Goal: Information Seeking & Learning: Find specific fact

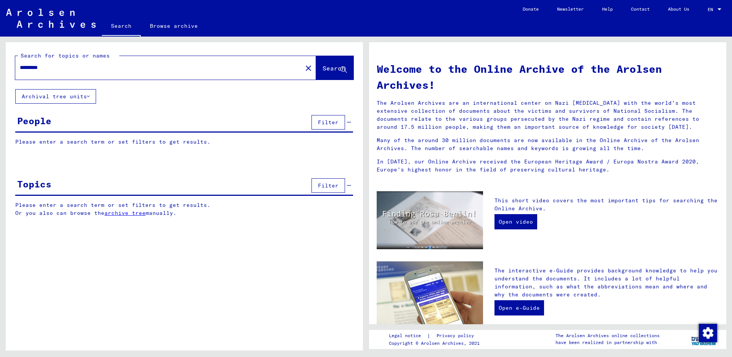
type input "*********"
click at [322, 62] on button "Search" at bounding box center [334, 68] width 37 height 24
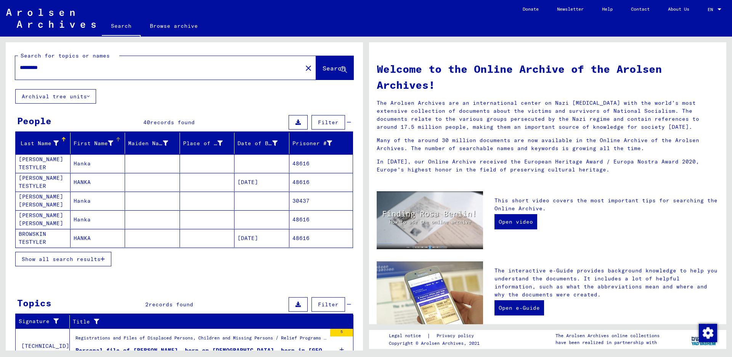
click at [88, 148] on div "First Name" at bounding box center [99, 143] width 51 height 12
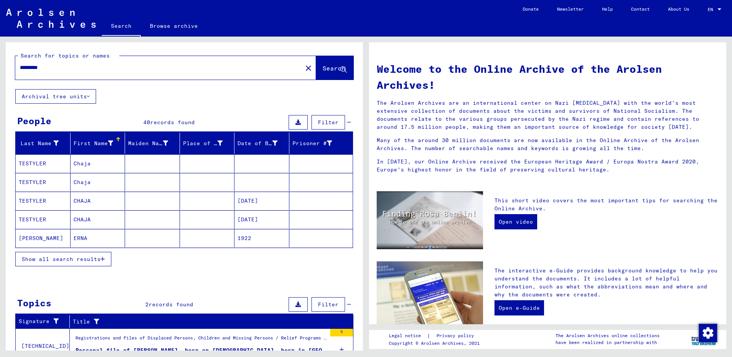
click at [66, 259] on span "Show all search results" at bounding box center [61, 259] width 79 height 7
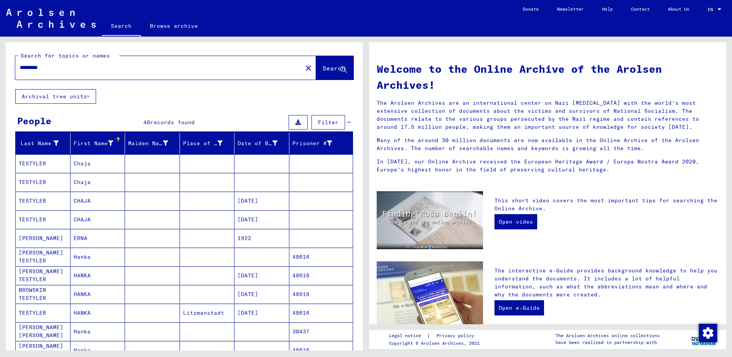
click at [47, 240] on mat-cell "FABIAN TESTELIER" at bounding box center [43, 238] width 55 height 18
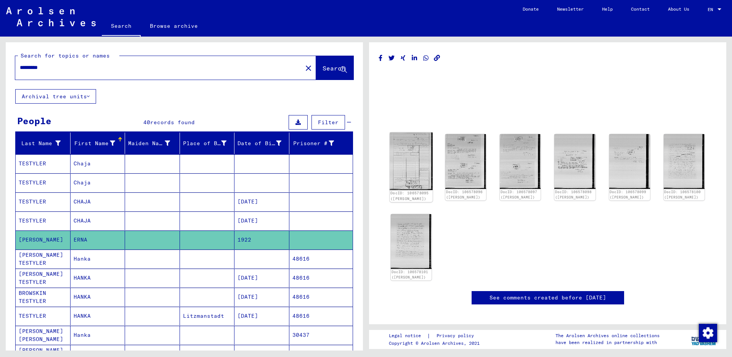
click at [412, 151] on img at bounding box center [411, 162] width 43 height 58
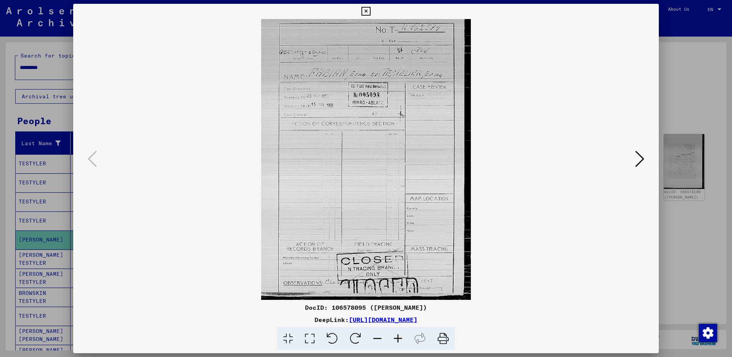
click at [398, 342] on icon at bounding box center [398, 338] width 21 height 23
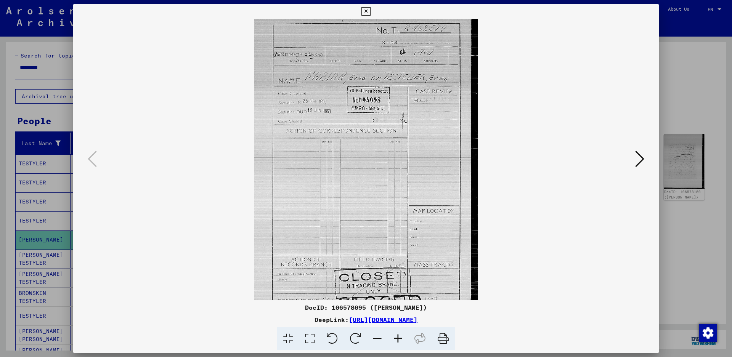
click at [398, 342] on icon at bounding box center [398, 338] width 21 height 23
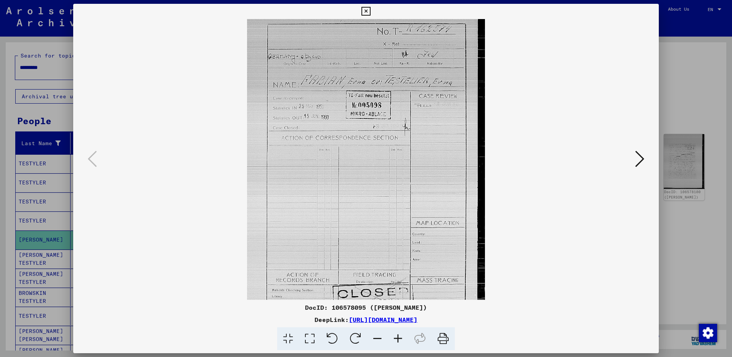
click at [398, 342] on icon at bounding box center [398, 338] width 21 height 23
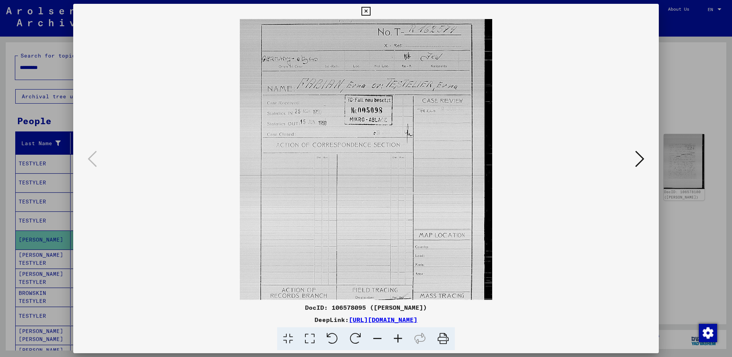
click at [398, 342] on icon at bounding box center [398, 338] width 21 height 23
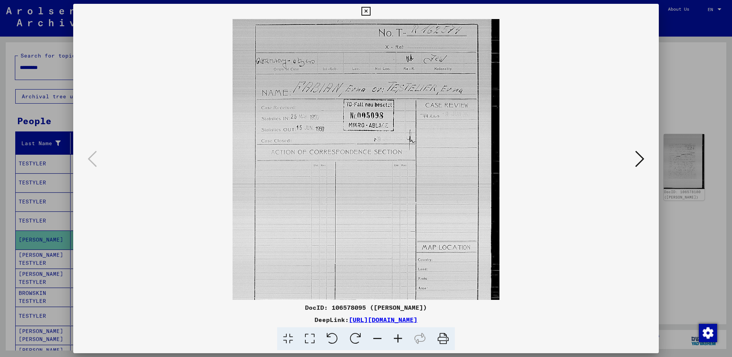
click at [398, 342] on icon at bounding box center [398, 338] width 21 height 23
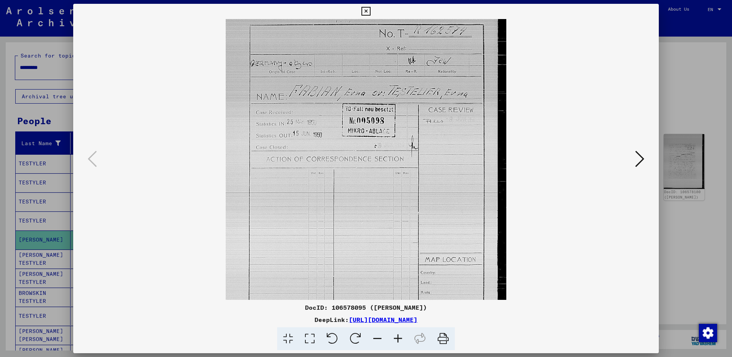
click at [398, 342] on icon at bounding box center [398, 338] width 21 height 23
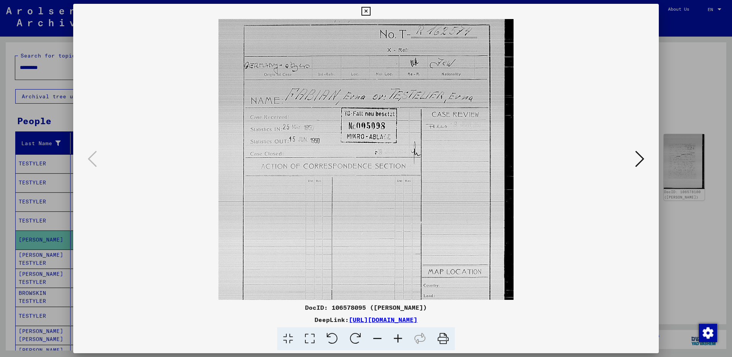
click at [398, 342] on icon at bounding box center [398, 338] width 21 height 23
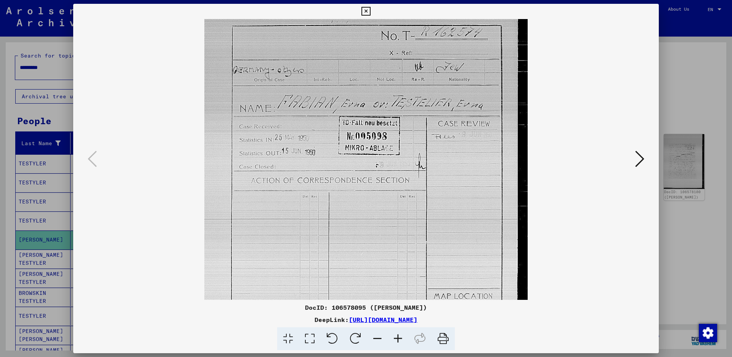
click at [398, 342] on icon at bounding box center [398, 338] width 21 height 23
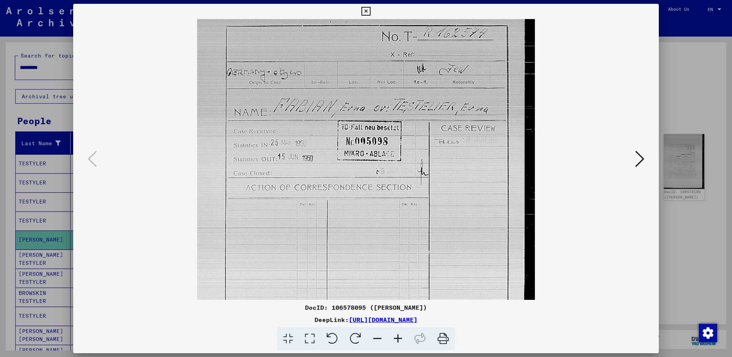
click at [642, 155] on icon at bounding box center [639, 159] width 9 height 18
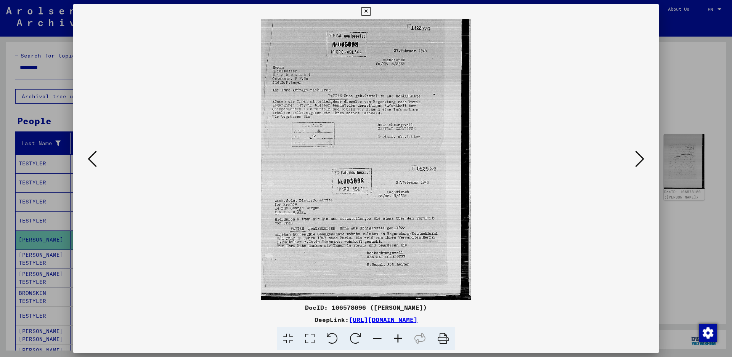
click at [395, 335] on icon at bounding box center [398, 338] width 21 height 23
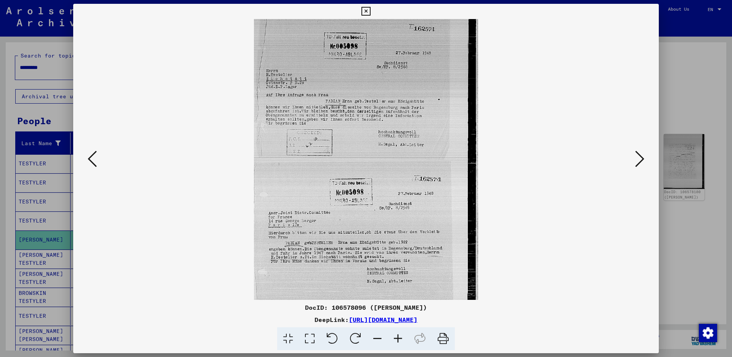
click at [395, 335] on icon at bounding box center [398, 338] width 21 height 23
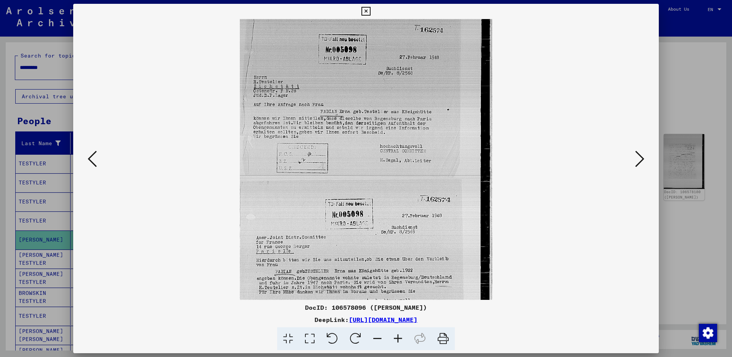
click at [395, 335] on icon at bounding box center [398, 338] width 21 height 23
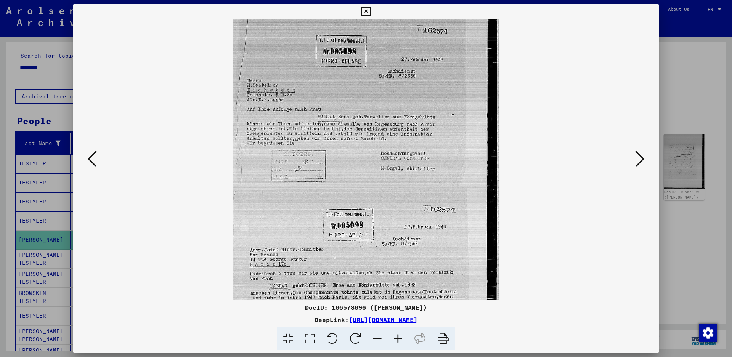
click at [395, 335] on icon at bounding box center [398, 338] width 21 height 23
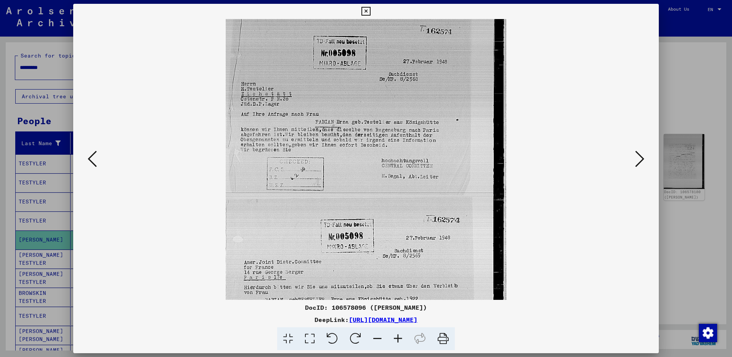
click at [395, 335] on icon at bounding box center [398, 338] width 21 height 23
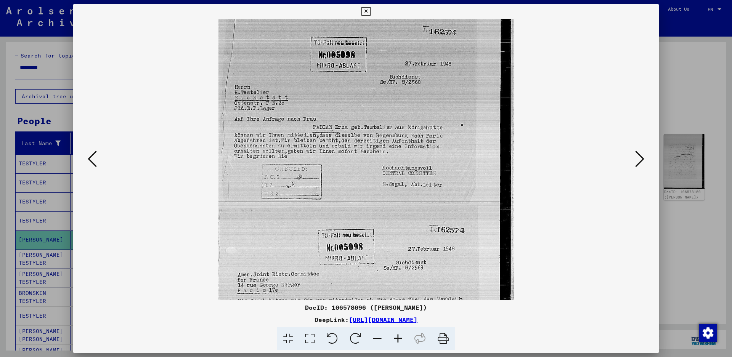
click at [395, 335] on icon at bounding box center [398, 338] width 21 height 23
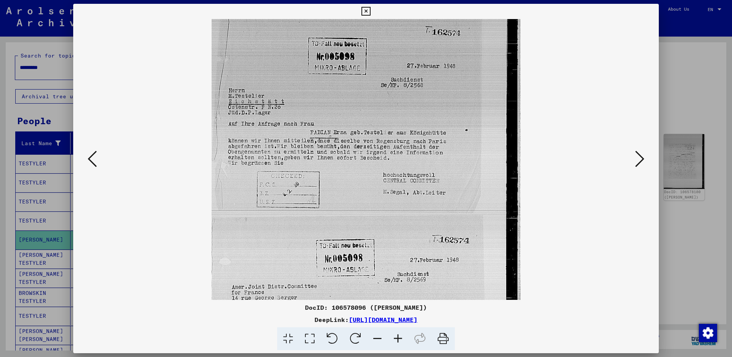
click at [395, 335] on icon at bounding box center [398, 338] width 21 height 23
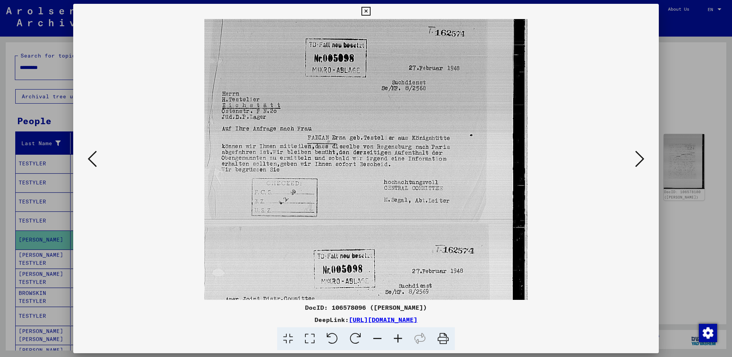
click at [395, 335] on icon at bounding box center [398, 338] width 21 height 23
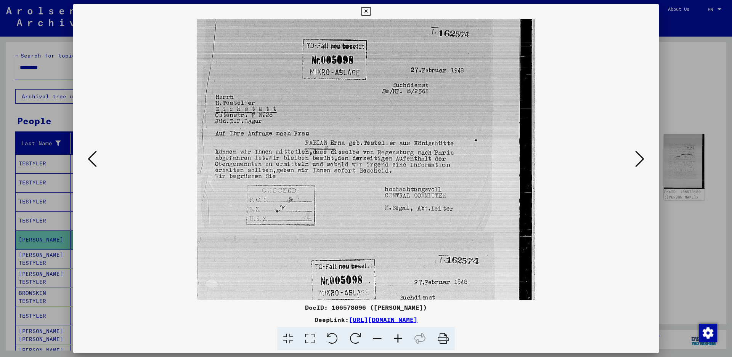
click at [640, 161] on icon at bounding box center [639, 159] width 9 height 18
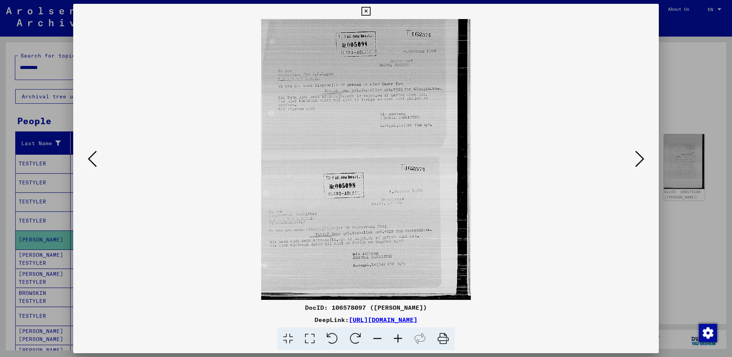
click at [640, 161] on icon at bounding box center [639, 159] width 9 height 18
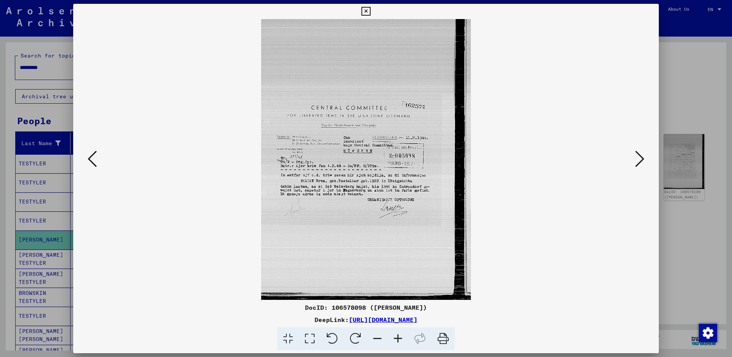
click at [370, 10] on icon at bounding box center [365, 11] width 9 height 9
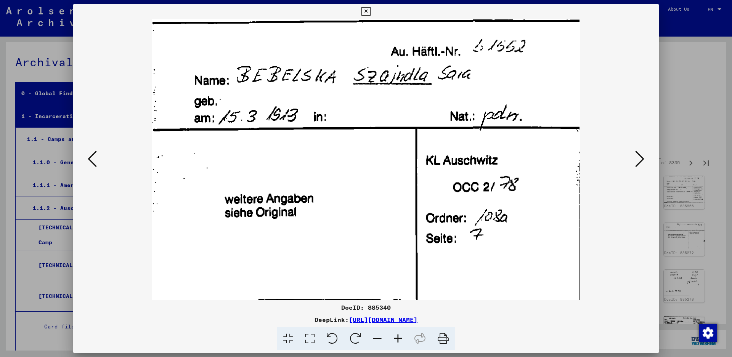
scroll to position [16182, 0]
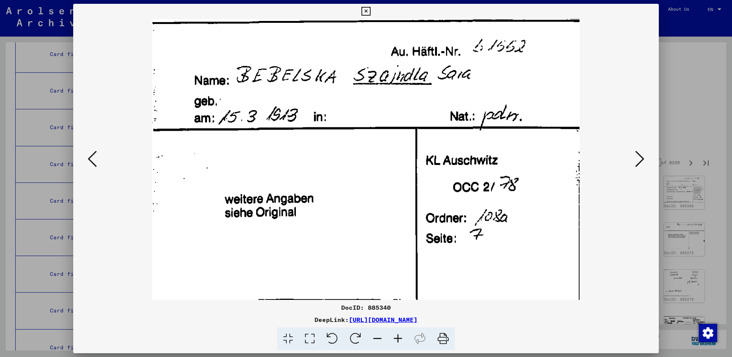
click at [645, 160] on button at bounding box center [640, 160] width 14 height 22
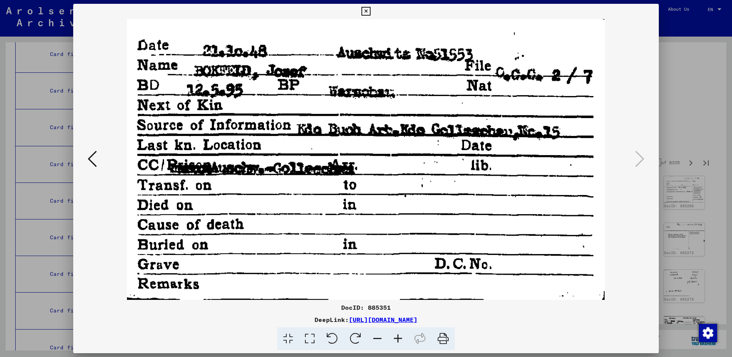
click at [370, 13] on icon at bounding box center [365, 11] width 9 height 9
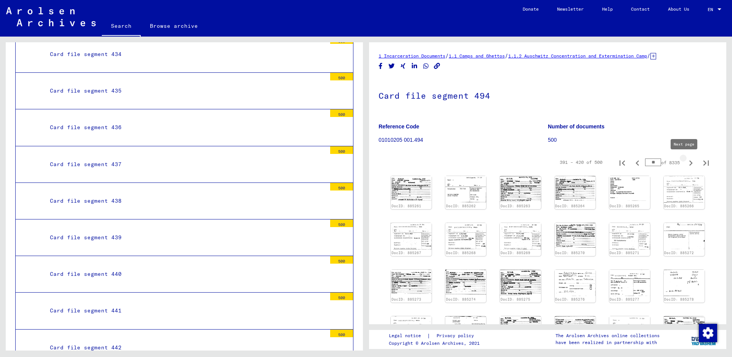
click at [685, 162] on icon "Next page" at bounding box center [690, 163] width 11 height 11
type input "**"
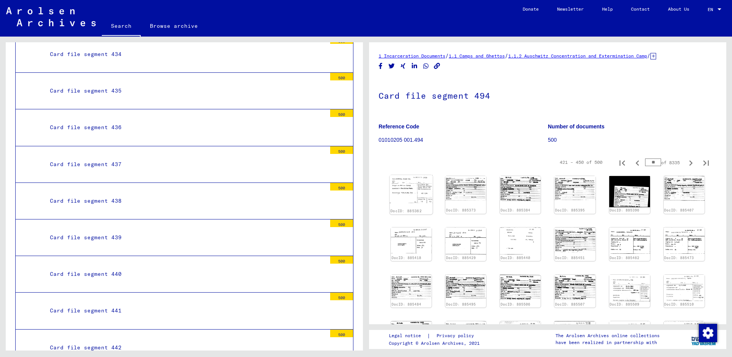
click at [416, 181] on img at bounding box center [411, 189] width 43 height 28
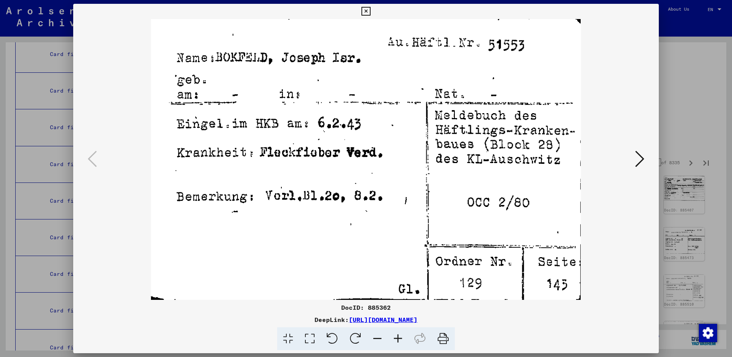
click at [638, 157] on icon at bounding box center [639, 159] width 9 height 18
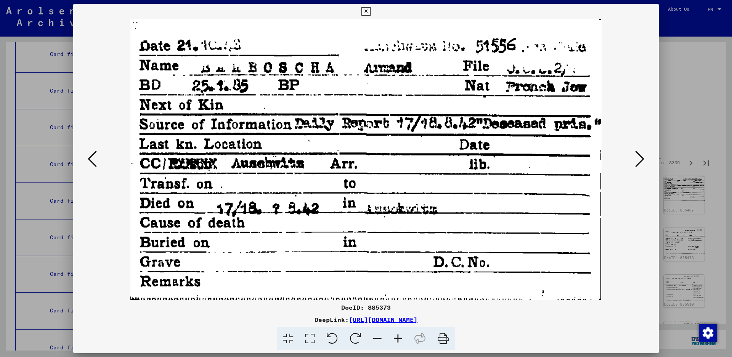
click at [634, 159] on button at bounding box center [640, 160] width 14 height 22
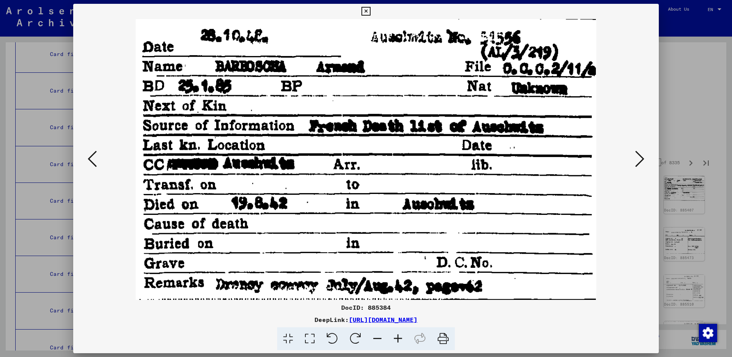
click at [634, 159] on button at bounding box center [640, 160] width 14 height 22
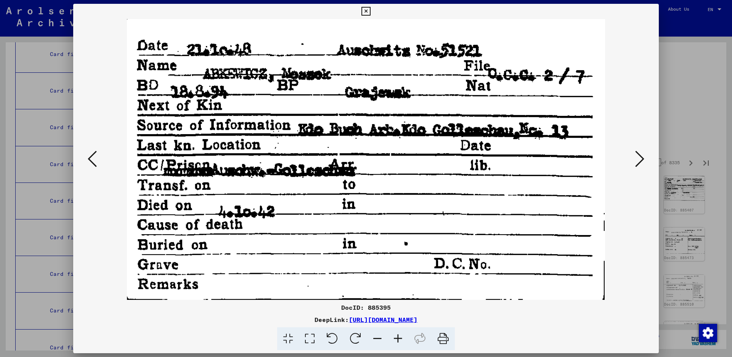
click at [642, 157] on icon at bounding box center [639, 159] width 9 height 18
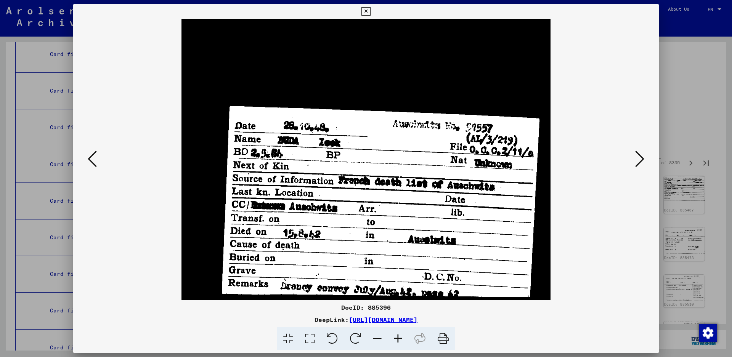
click at [642, 161] on icon at bounding box center [639, 159] width 9 height 18
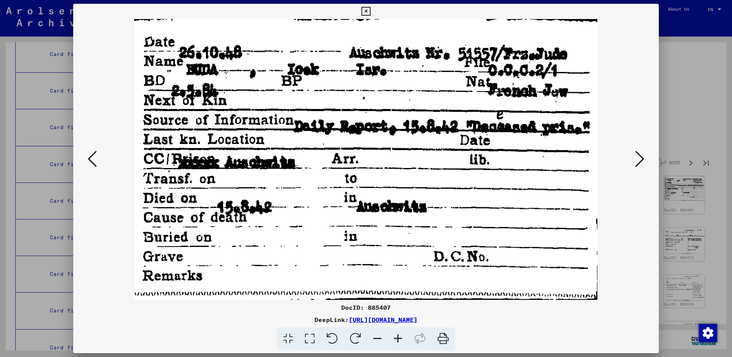
click at [642, 161] on icon at bounding box center [639, 159] width 9 height 18
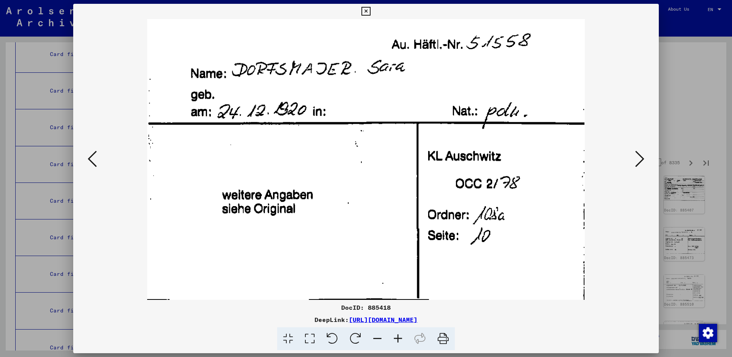
click at [637, 158] on icon at bounding box center [639, 159] width 9 height 18
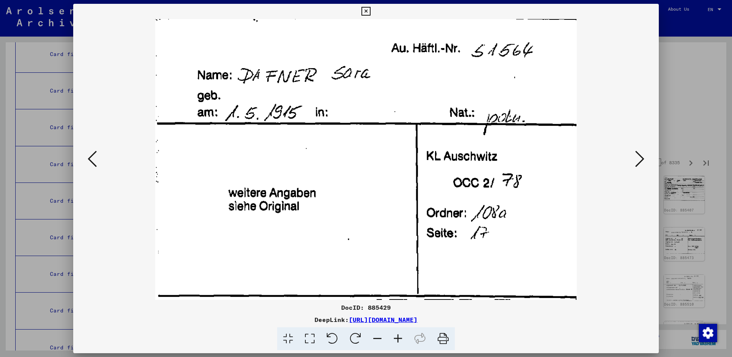
click at [638, 160] on icon at bounding box center [639, 159] width 9 height 18
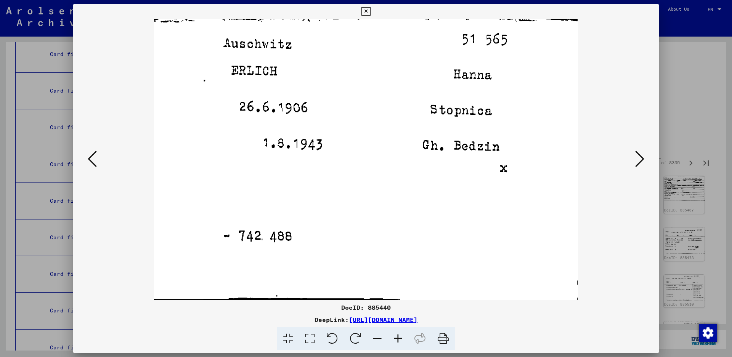
click at [635, 155] on icon at bounding box center [639, 159] width 9 height 18
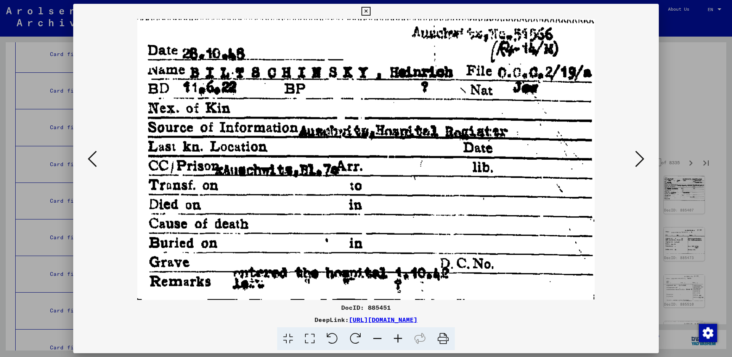
click at [638, 158] on icon at bounding box center [639, 159] width 9 height 18
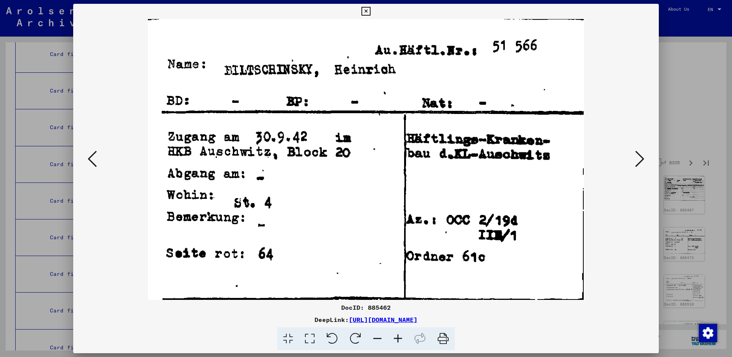
click at [638, 158] on icon at bounding box center [639, 159] width 9 height 18
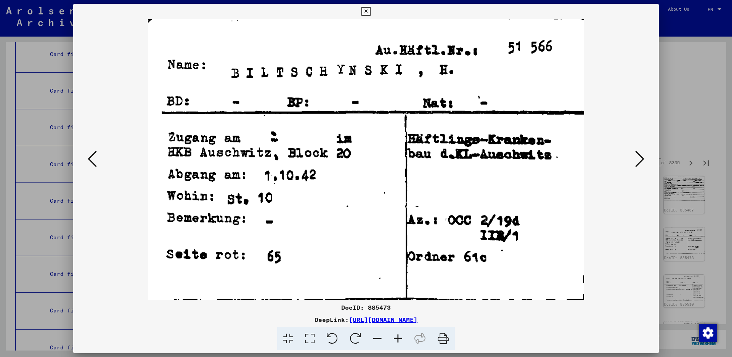
click at [638, 158] on icon at bounding box center [639, 159] width 9 height 18
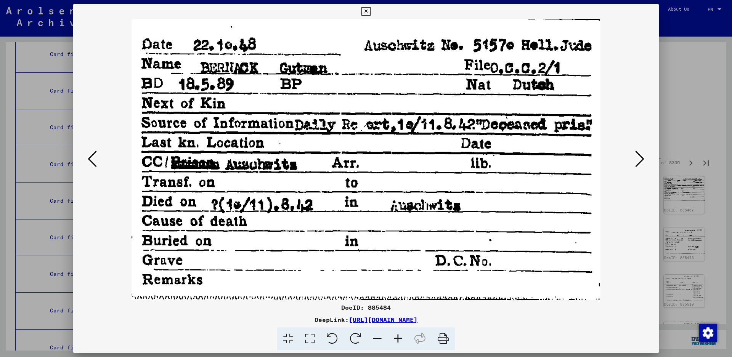
click at [640, 157] on icon at bounding box center [639, 159] width 9 height 18
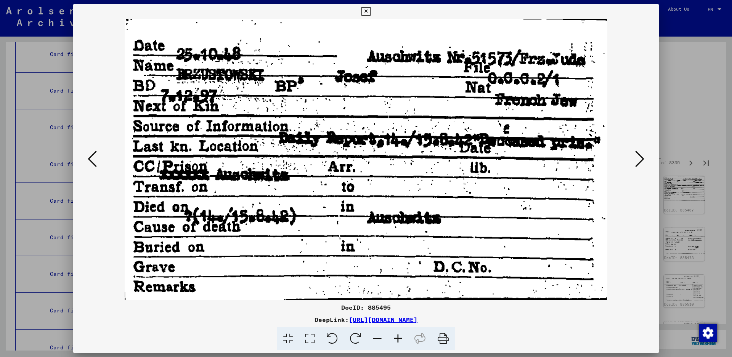
click at [638, 161] on icon at bounding box center [639, 159] width 9 height 18
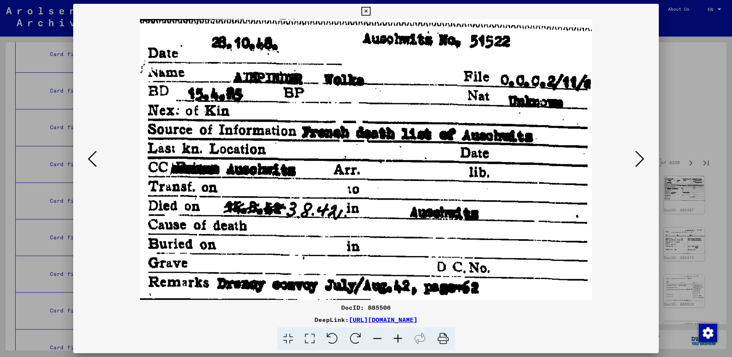
click at [637, 160] on icon at bounding box center [639, 159] width 9 height 18
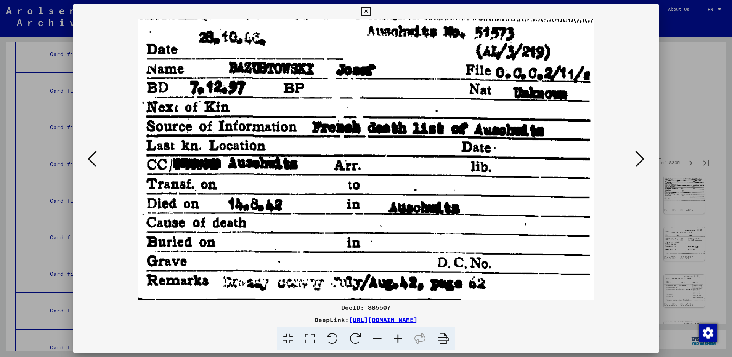
click at [639, 164] on icon at bounding box center [639, 159] width 9 height 18
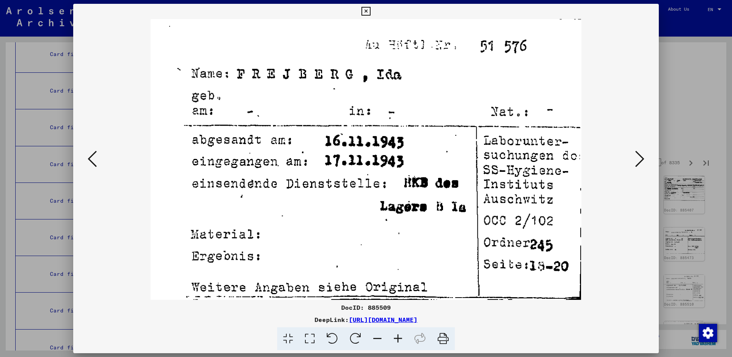
click at [636, 160] on icon at bounding box center [639, 159] width 9 height 18
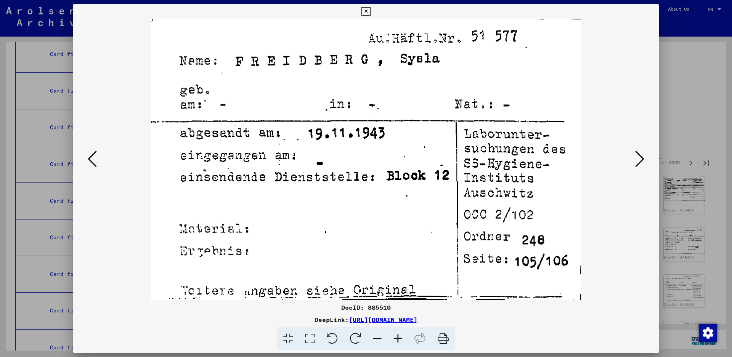
click at [638, 154] on icon at bounding box center [639, 159] width 9 height 18
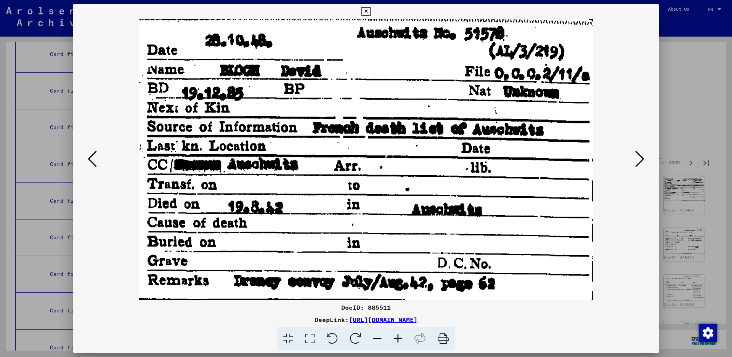
click at [638, 160] on icon at bounding box center [639, 159] width 9 height 18
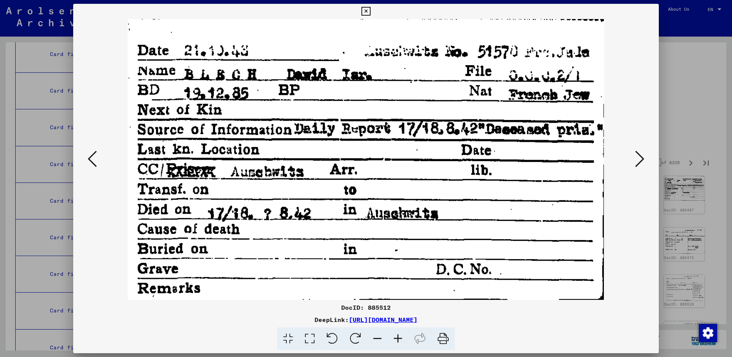
click at [638, 160] on icon at bounding box center [639, 159] width 9 height 18
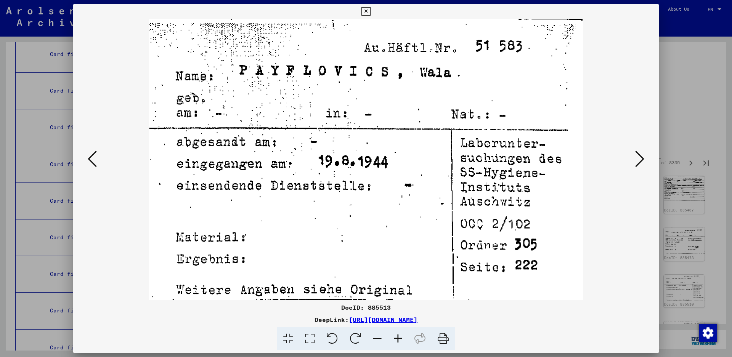
click at [638, 160] on icon at bounding box center [639, 159] width 9 height 18
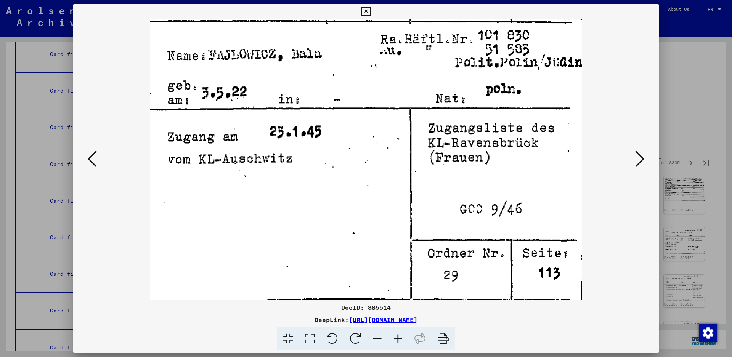
click at [636, 154] on icon at bounding box center [639, 159] width 9 height 18
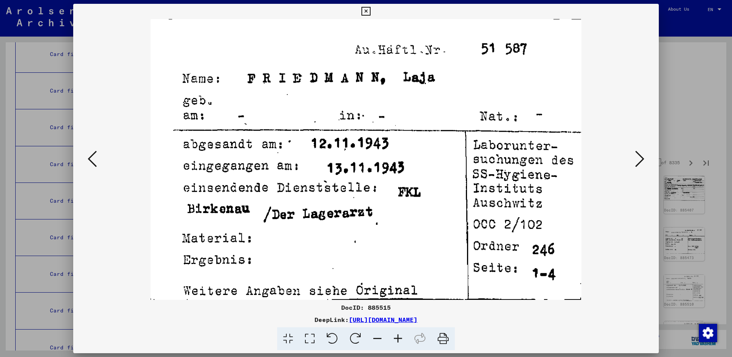
click at [642, 160] on icon at bounding box center [639, 159] width 9 height 18
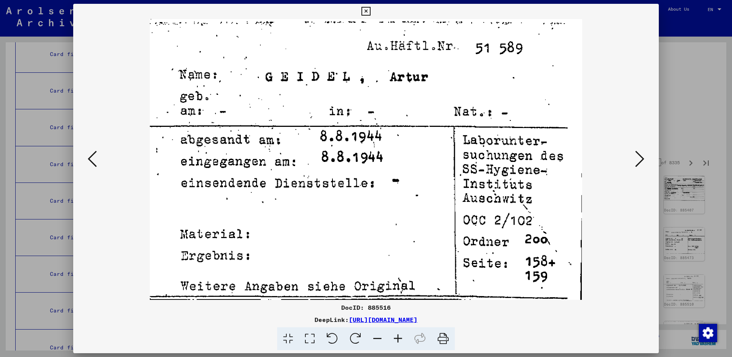
click at [642, 164] on icon at bounding box center [639, 159] width 9 height 18
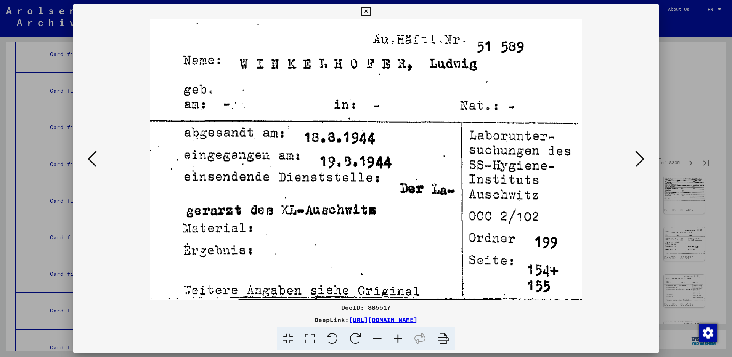
click at [635, 162] on icon at bounding box center [639, 159] width 9 height 18
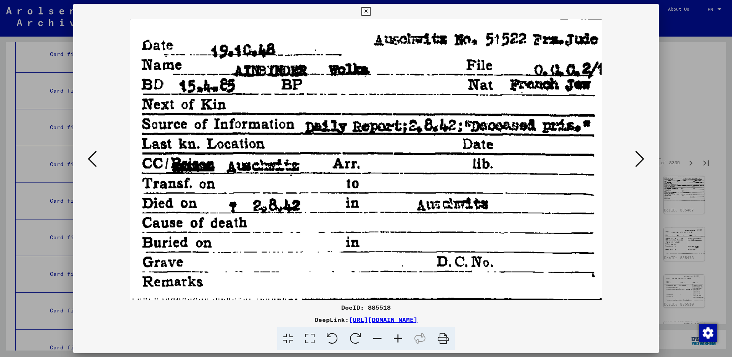
click at [635, 162] on icon at bounding box center [639, 159] width 9 height 18
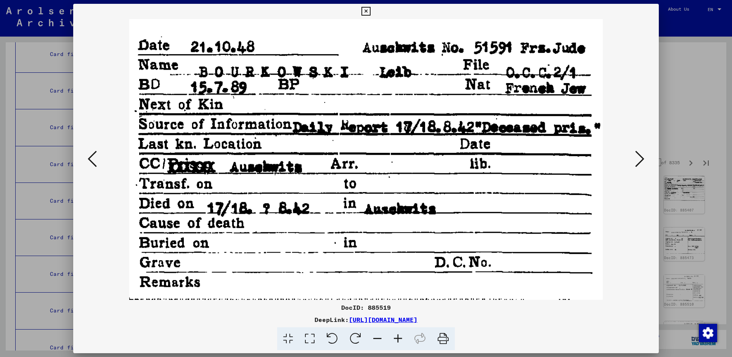
click at [640, 159] on icon at bounding box center [639, 159] width 9 height 18
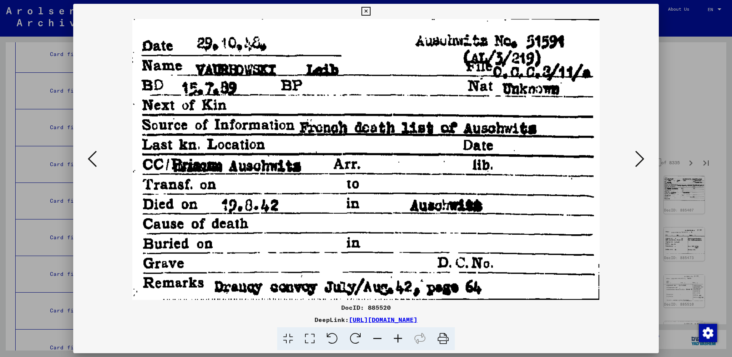
click at [637, 158] on icon at bounding box center [639, 159] width 9 height 18
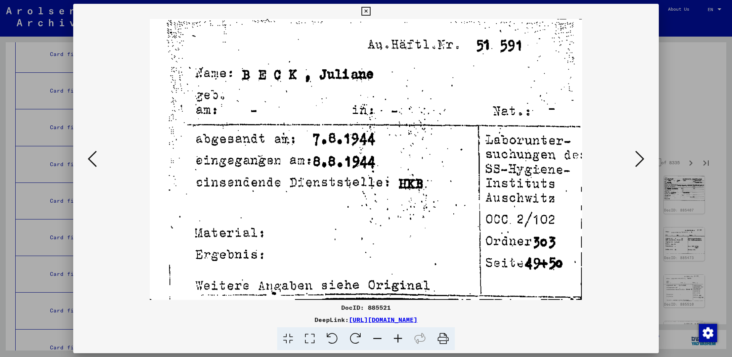
click at [634, 157] on button at bounding box center [640, 160] width 14 height 22
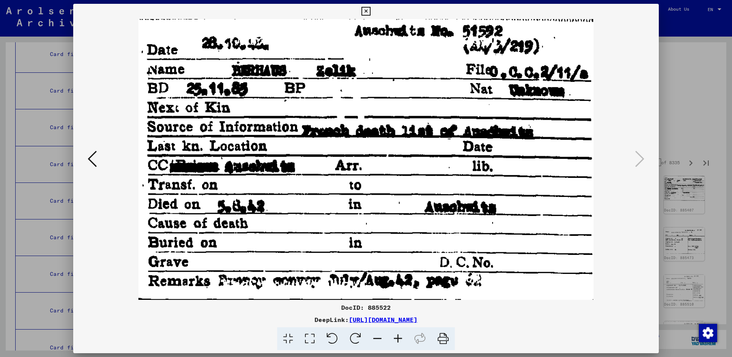
click at [370, 10] on icon at bounding box center [365, 11] width 9 height 9
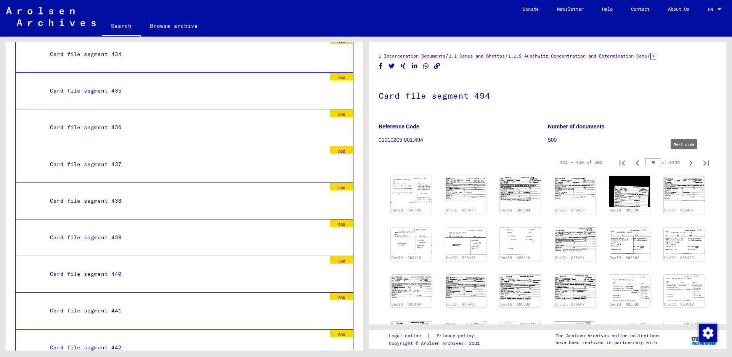
click at [686, 163] on icon "Next page" at bounding box center [690, 163] width 11 height 11
type input "**"
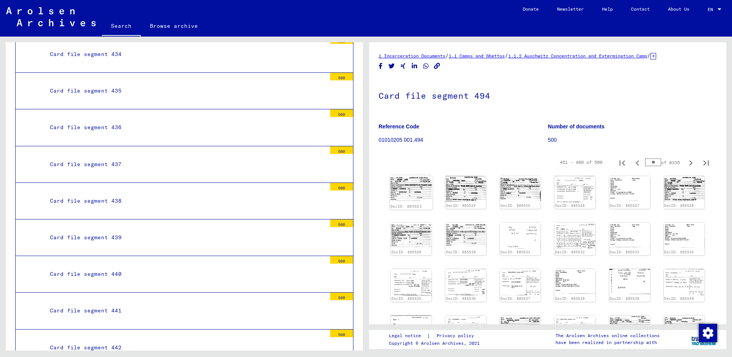
click at [399, 182] on img at bounding box center [411, 188] width 43 height 26
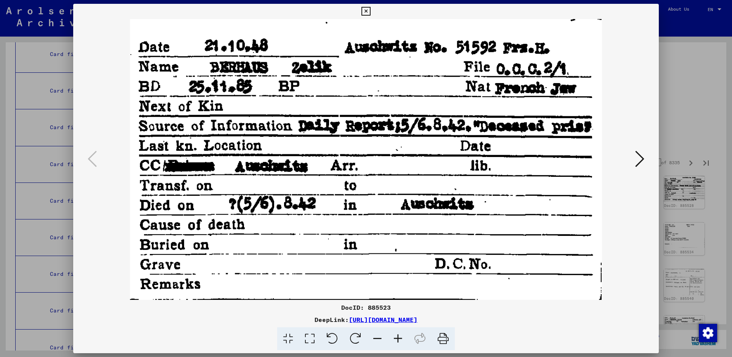
click at [634, 157] on button at bounding box center [640, 160] width 14 height 22
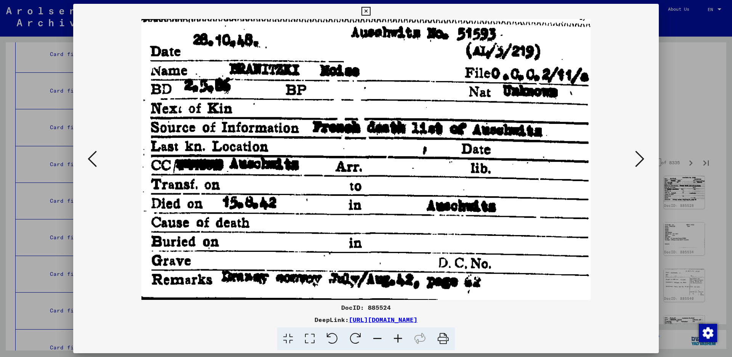
click at [638, 162] on icon at bounding box center [639, 159] width 9 height 18
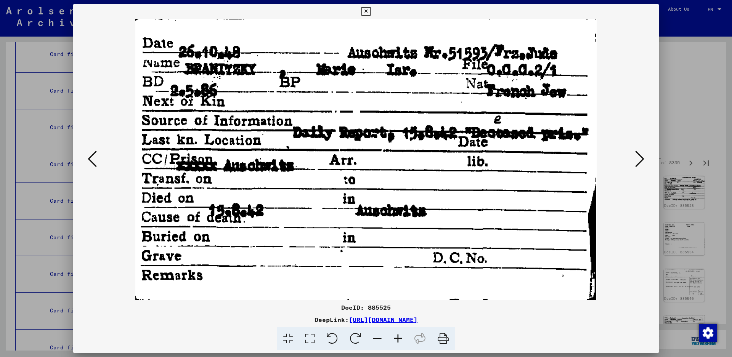
drag, startPoint x: 638, startPoint y: 162, endPoint x: 201, endPoint y: 284, distance: 453.1
click at [207, 280] on div at bounding box center [365, 159] width 585 height 281
click at [645, 158] on button at bounding box center [640, 160] width 14 height 22
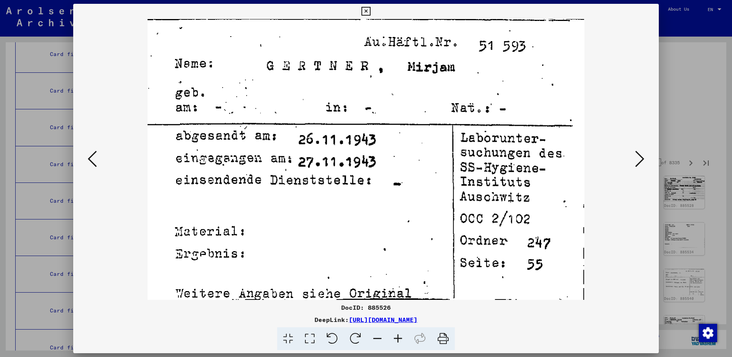
click at [645, 162] on button at bounding box center [640, 160] width 14 height 22
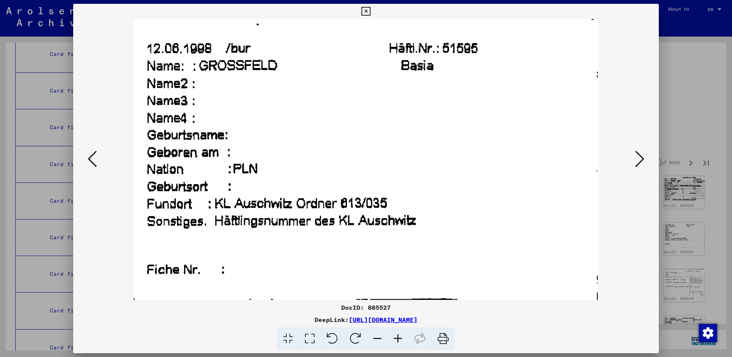
click at [639, 160] on icon at bounding box center [639, 159] width 9 height 18
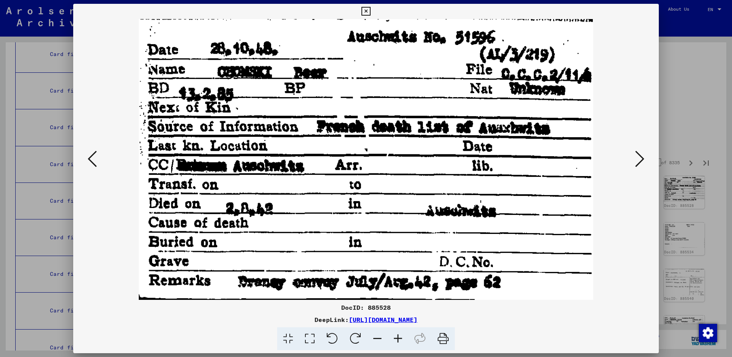
click at [639, 163] on icon at bounding box center [639, 159] width 9 height 18
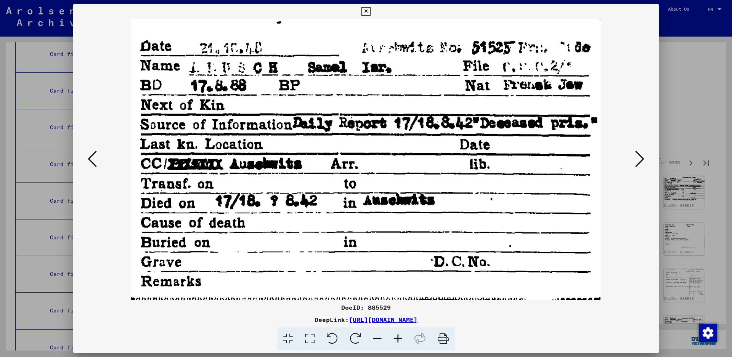
click at [637, 152] on icon at bounding box center [639, 159] width 9 height 18
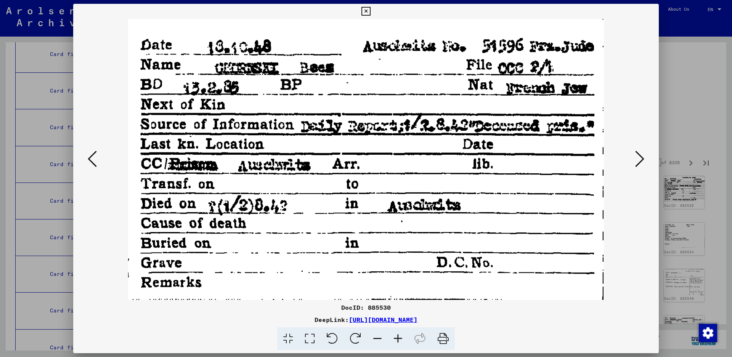
click at [635, 159] on button at bounding box center [640, 160] width 14 height 22
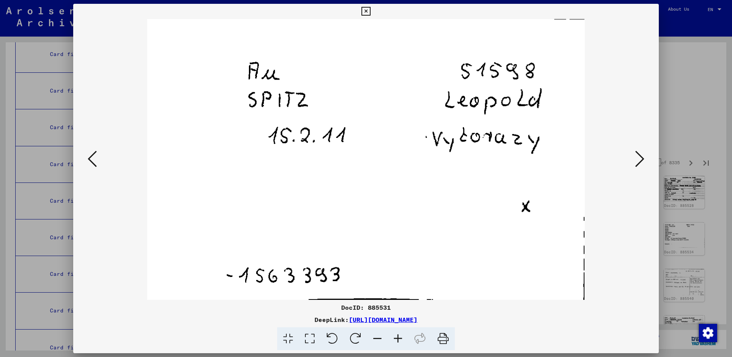
click at [635, 159] on button at bounding box center [640, 160] width 14 height 22
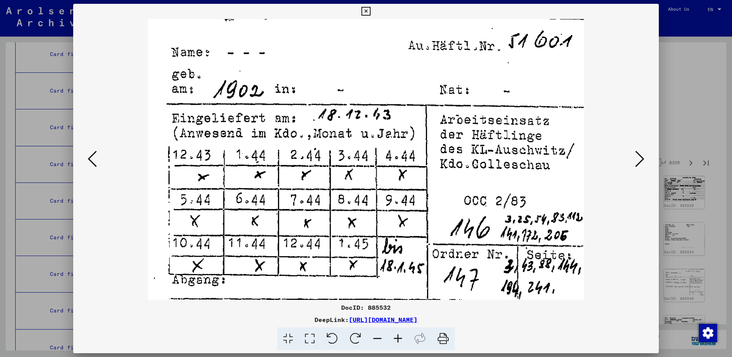
click at [635, 159] on button at bounding box center [640, 160] width 14 height 22
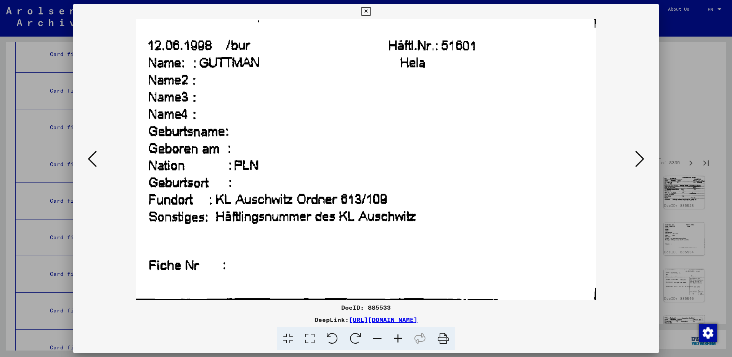
click at [638, 152] on icon at bounding box center [639, 159] width 9 height 18
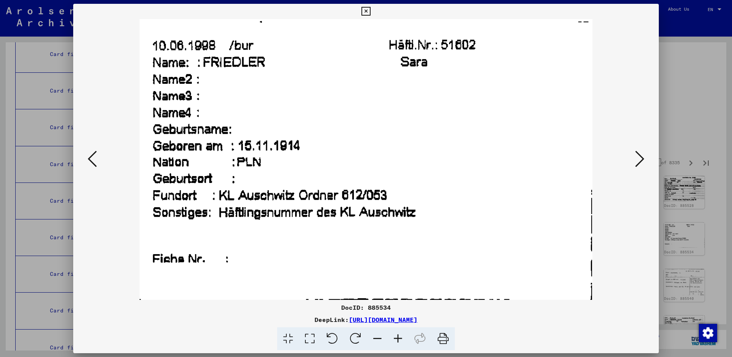
click at [641, 156] on icon at bounding box center [639, 159] width 9 height 18
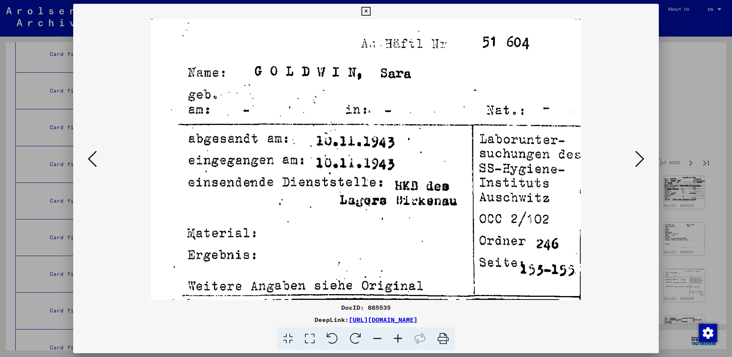
click at [640, 156] on icon at bounding box center [639, 159] width 9 height 18
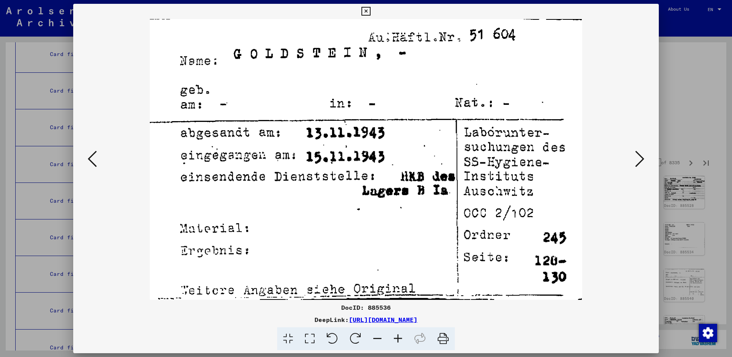
click at [640, 156] on icon at bounding box center [639, 159] width 9 height 18
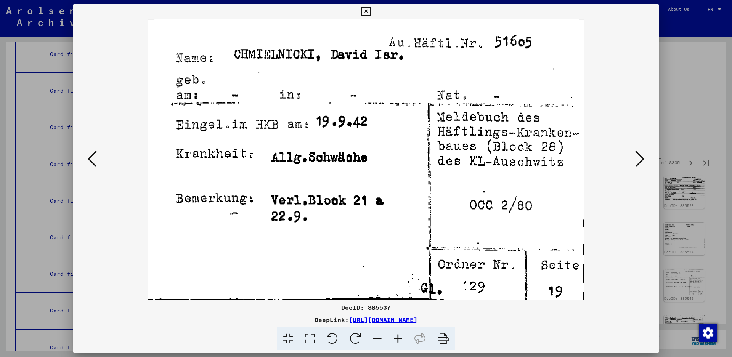
click at [647, 152] on div at bounding box center [365, 159] width 585 height 281
click at [642, 157] on icon at bounding box center [639, 159] width 9 height 18
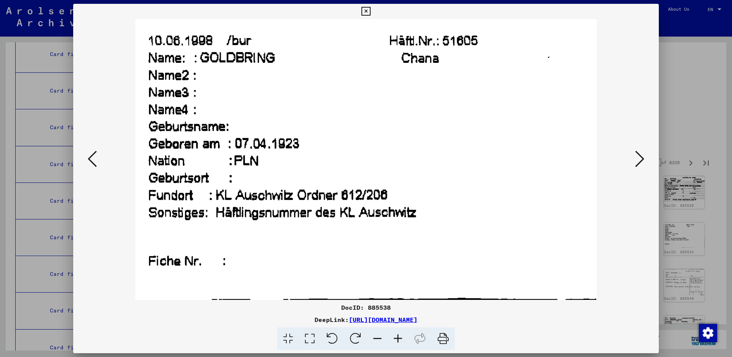
click at [639, 157] on icon at bounding box center [639, 159] width 9 height 18
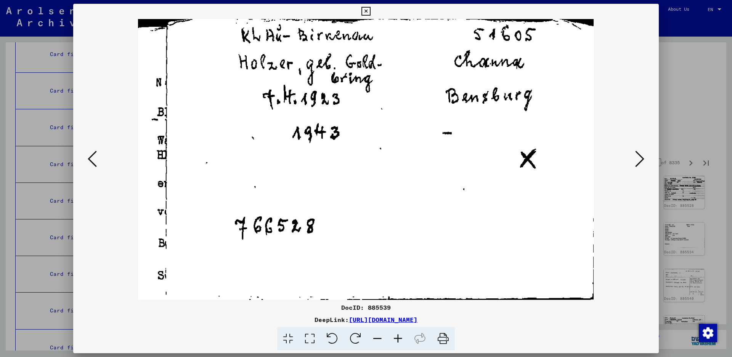
click at [640, 157] on icon at bounding box center [639, 159] width 9 height 18
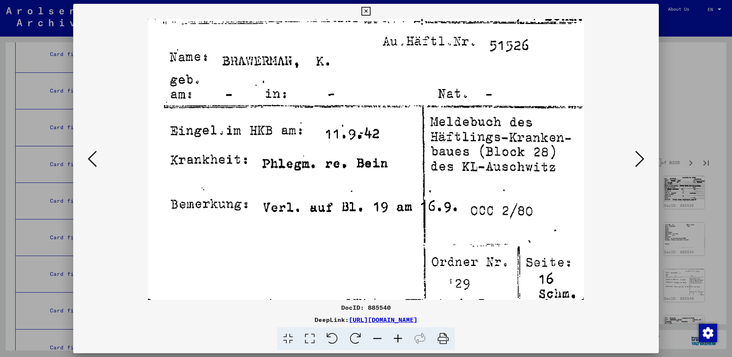
click at [639, 155] on icon at bounding box center [639, 159] width 9 height 18
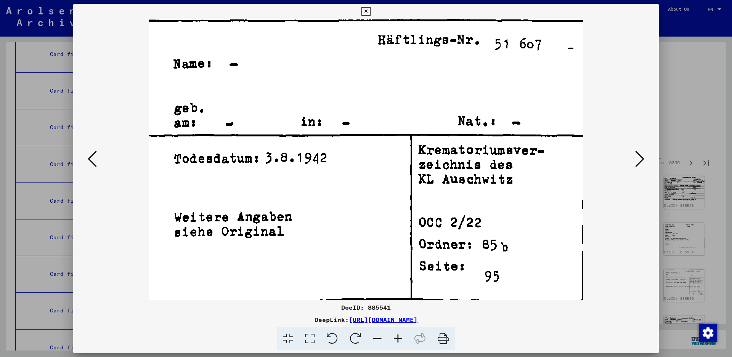
click at [639, 155] on icon at bounding box center [639, 159] width 9 height 18
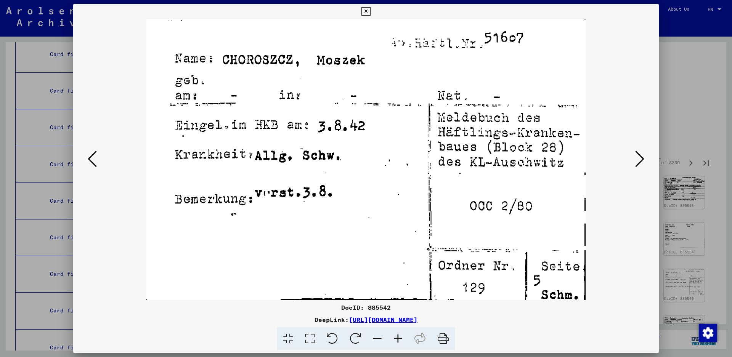
click at [640, 160] on icon at bounding box center [639, 159] width 9 height 18
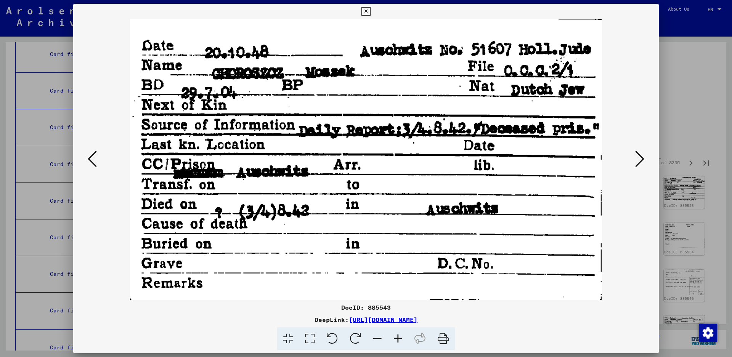
click at [640, 160] on icon at bounding box center [639, 159] width 9 height 18
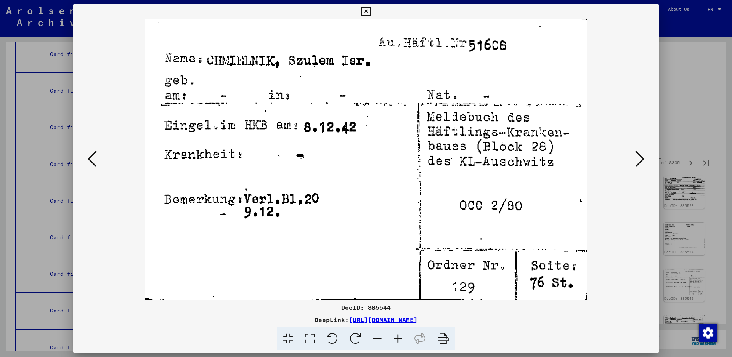
click at [636, 149] on button at bounding box center [640, 160] width 14 height 22
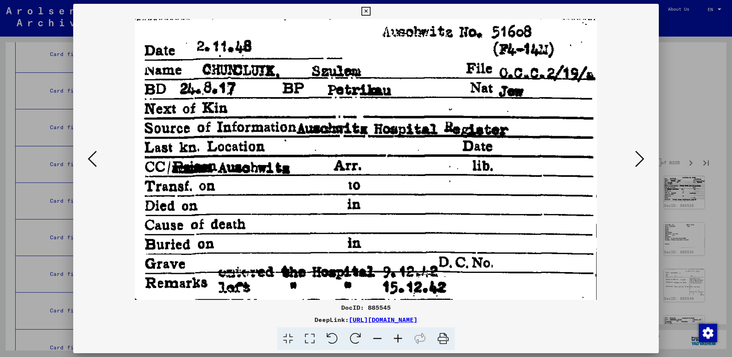
click at [636, 149] on button at bounding box center [640, 160] width 14 height 22
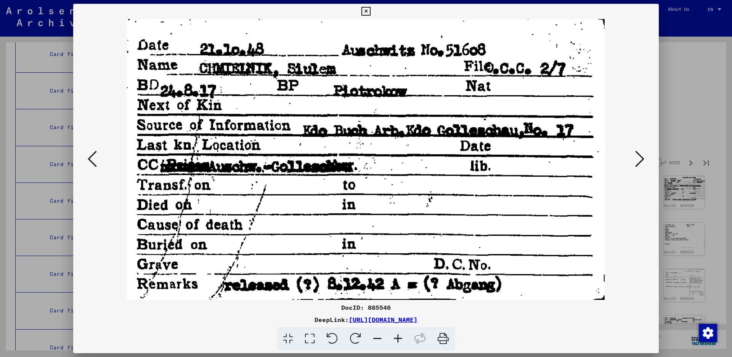
click at [636, 149] on button at bounding box center [640, 160] width 14 height 22
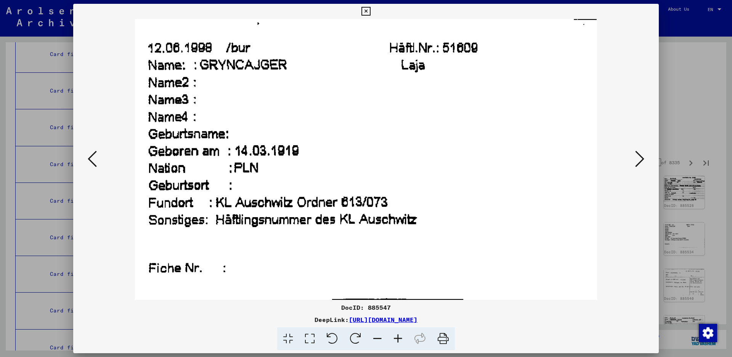
click at [630, 152] on img at bounding box center [366, 159] width 534 height 281
click at [635, 152] on icon at bounding box center [639, 159] width 9 height 18
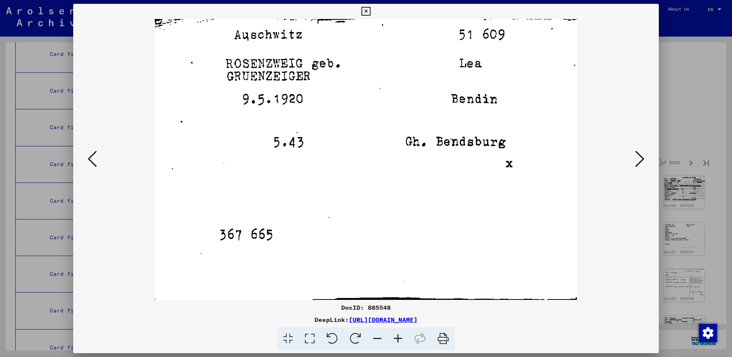
click at [641, 158] on icon at bounding box center [639, 159] width 9 height 18
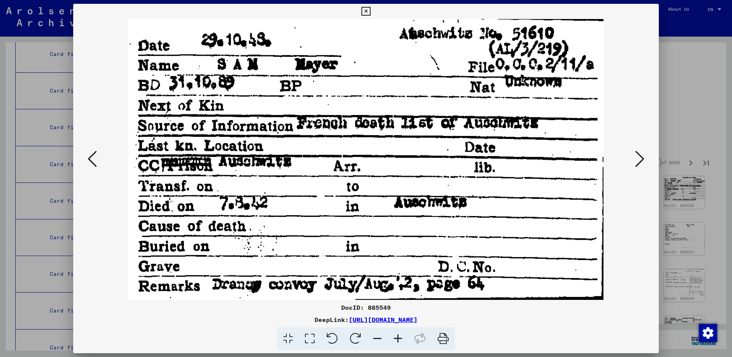
click at [638, 151] on icon at bounding box center [639, 159] width 9 height 18
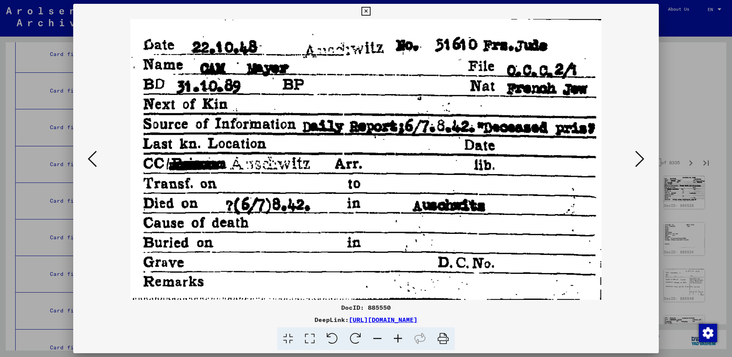
click at [638, 151] on icon at bounding box center [639, 159] width 9 height 18
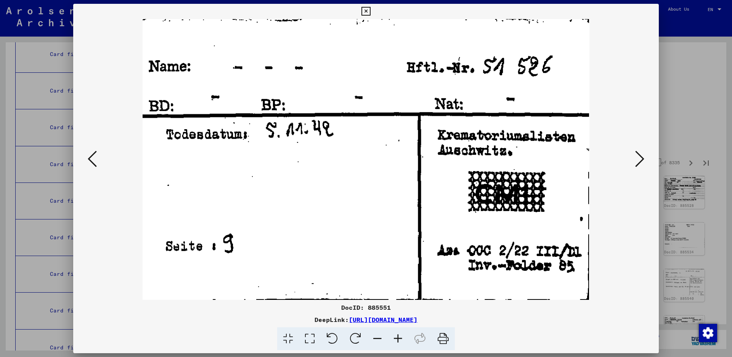
click at [632, 160] on img at bounding box center [366, 159] width 534 height 281
click at [641, 160] on icon at bounding box center [639, 159] width 9 height 18
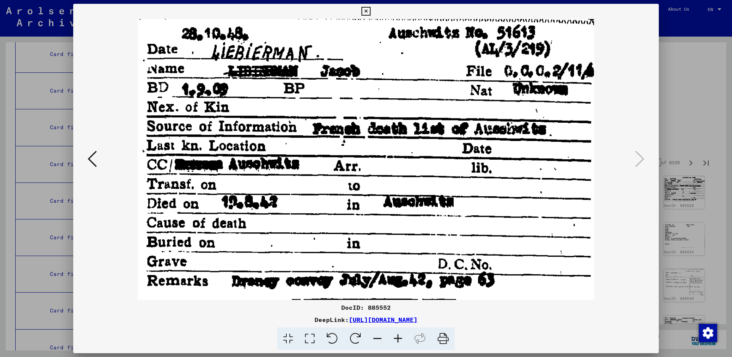
click at [370, 13] on icon at bounding box center [365, 11] width 9 height 9
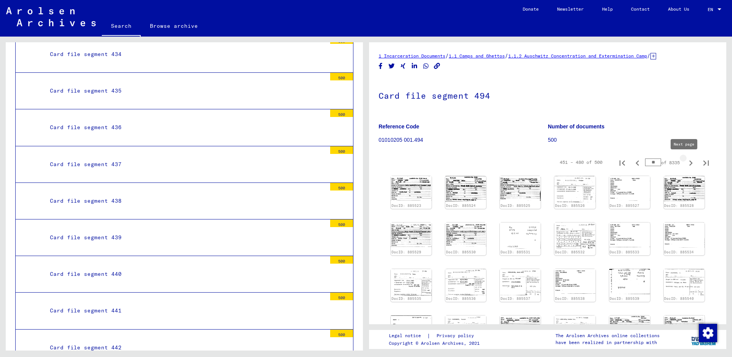
click at [686, 162] on icon "Next page" at bounding box center [690, 163] width 11 height 11
type input "**"
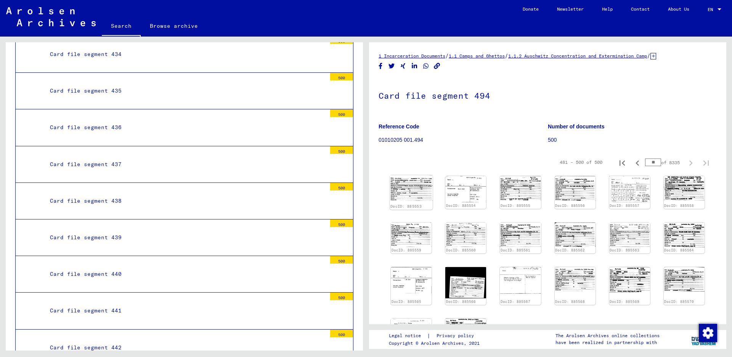
click at [420, 186] on img at bounding box center [411, 188] width 43 height 26
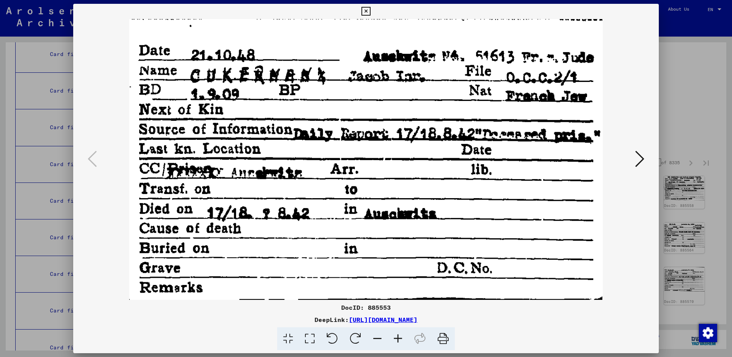
click at [640, 162] on icon at bounding box center [639, 159] width 9 height 18
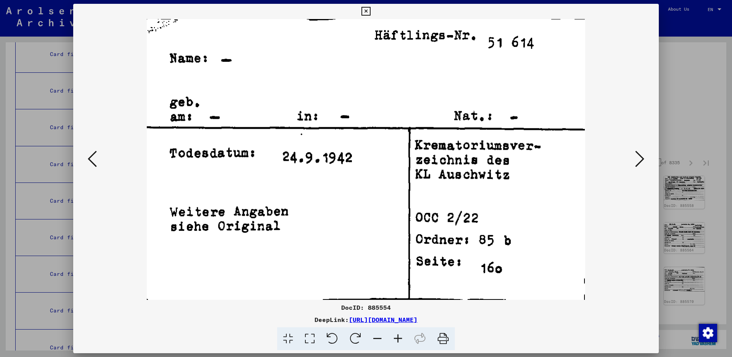
click at [640, 162] on icon at bounding box center [639, 159] width 9 height 18
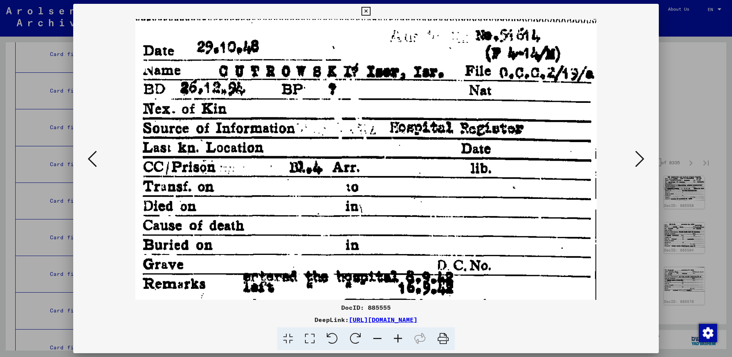
click at [638, 157] on icon at bounding box center [639, 159] width 9 height 18
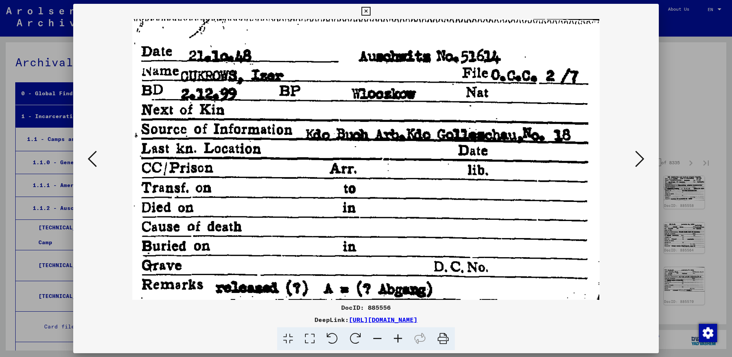
scroll to position [16182, 0]
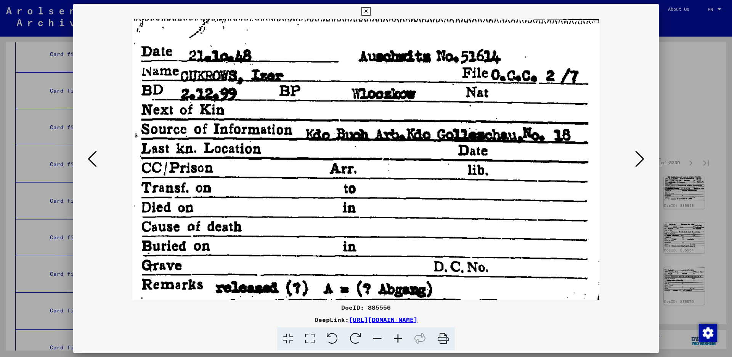
click at [642, 159] on icon at bounding box center [639, 159] width 9 height 18
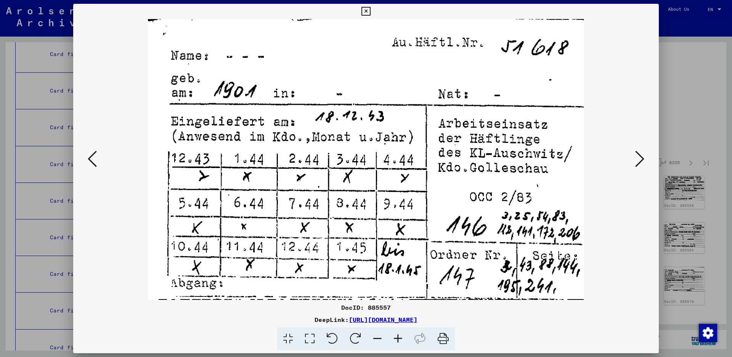
click at [642, 159] on icon at bounding box center [639, 159] width 9 height 18
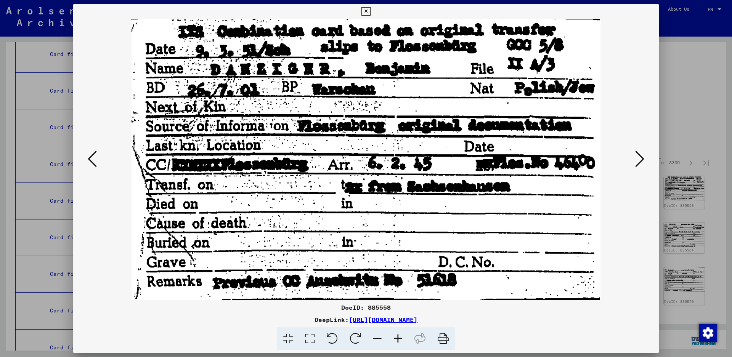
click at [642, 155] on icon at bounding box center [639, 159] width 9 height 18
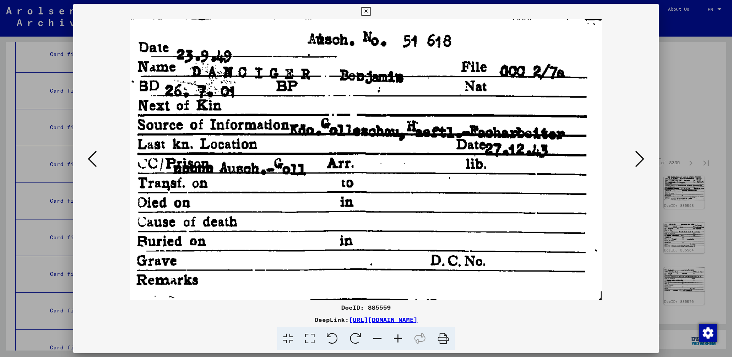
click at [642, 155] on icon at bounding box center [639, 159] width 9 height 18
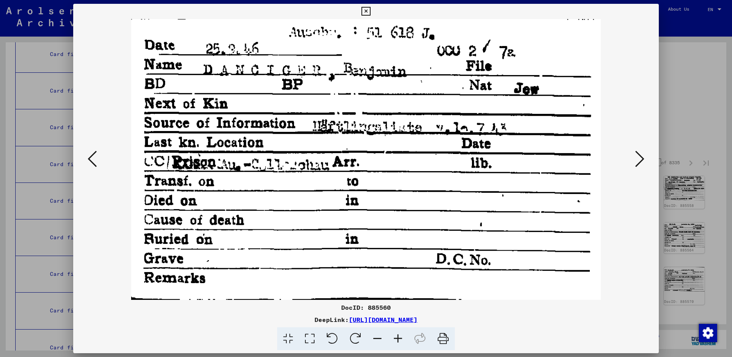
click at [642, 155] on icon at bounding box center [639, 159] width 9 height 18
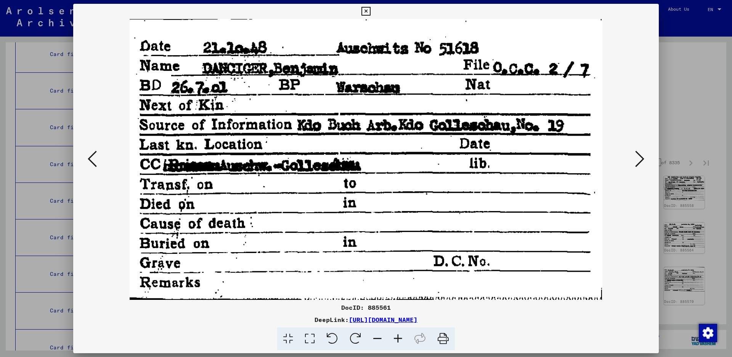
click at [642, 155] on icon at bounding box center [639, 159] width 9 height 18
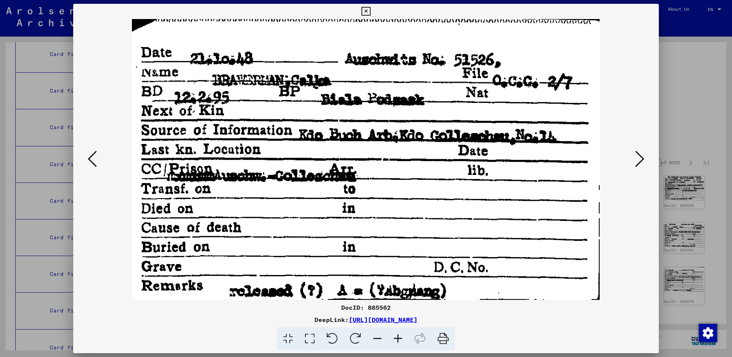
click at [641, 156] on icon at bounding box center [639, 159] width 9 height 18
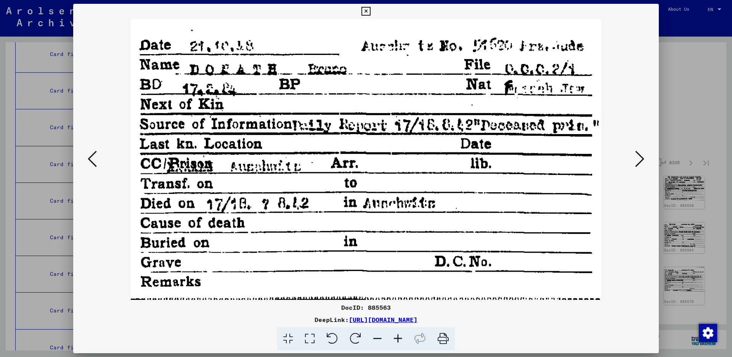
click at [640, 156] on icon at bounding box center [639, 159] width 9 height 18
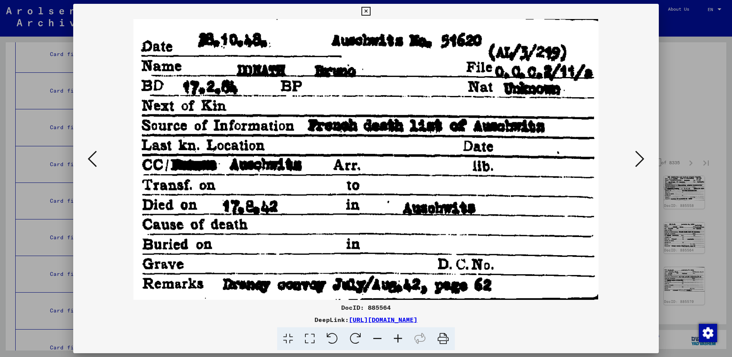
click at [640, 156] on icon at bounding box center [639, 159] width 9 height 18
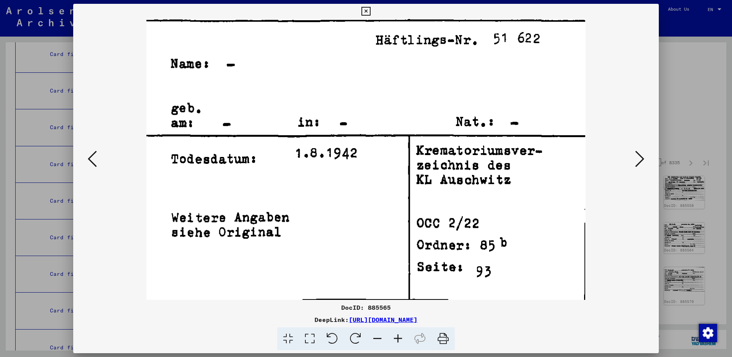
click at [640, 156] on icon at bounding box center [639, 159] width 9 height 18
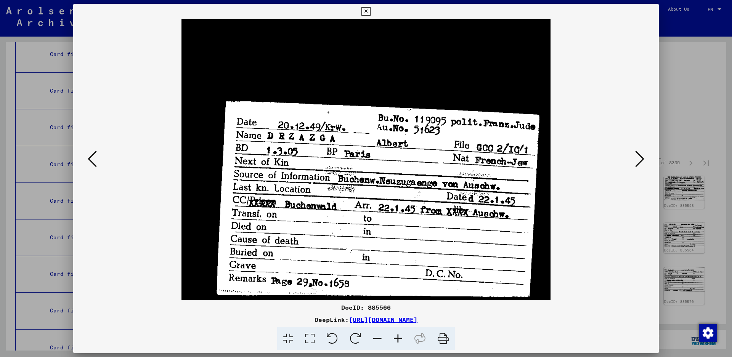
drag, startPoint x: 640, startPoint y: 156, endPoint x: 91, endPoint y: 308, distance: 570.0
click at [152, 277] on div at bounding box center [365, 159] width 585 height 281
click at [637, 161] on icon at bounding box center [639, 159] width 9 height 18
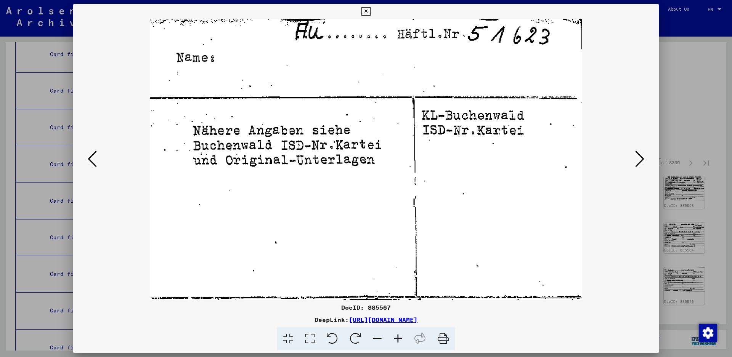
click at [637, 161] on icon at bounding box center [639, 159] width 9 height 18
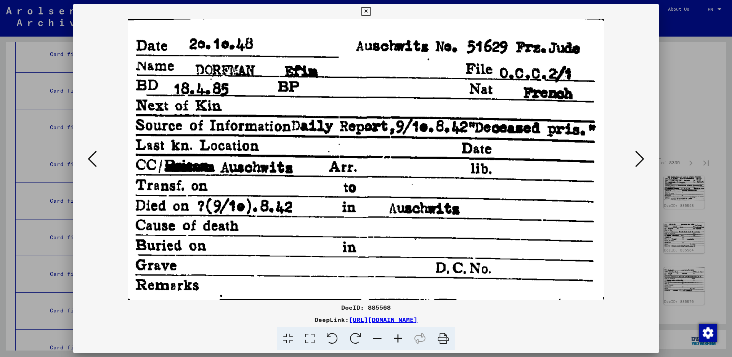
click at [640, 157] on icon at bounding box center [639, 159] width 9 height 18
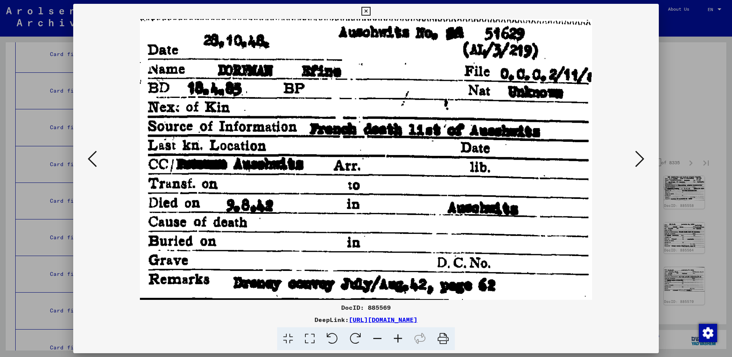
click at [640, 157] on icon at bounding box center [639, 159] width 9 height 18
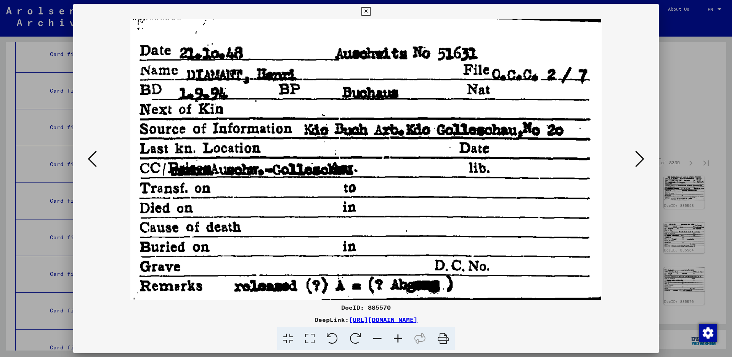
click at [96, 154] on icon at bounding box center [92, 159] width 9 height 18
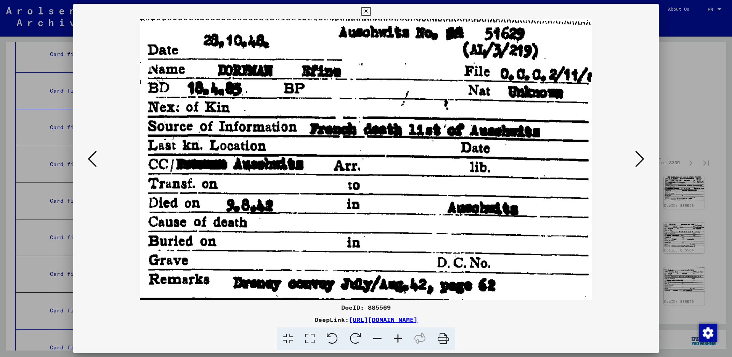
click at [639, 161] on icon at bounding box center [639, 159] width 9 height 18
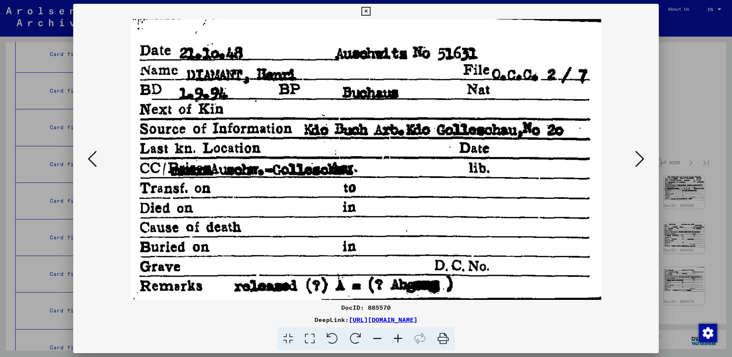
click at [642, 157] on icon at bounding box center [639, 159] width 9 height 18
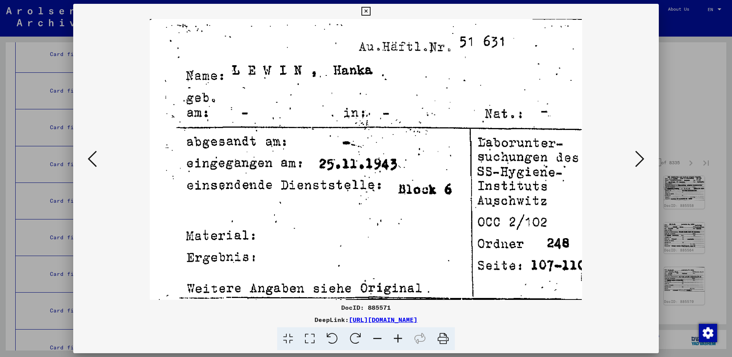
click at [643, 156] on icon at bounding box center [639, 159] width 9 height 18
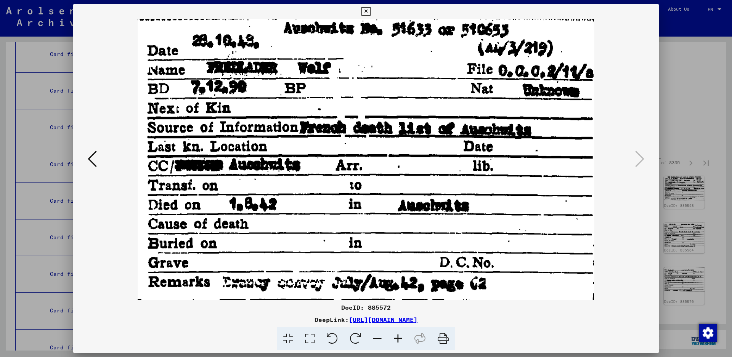
click at [370, 9] on icon at bounding box center [365, 11] width 9 height 9
